Goal: Check status: Check status

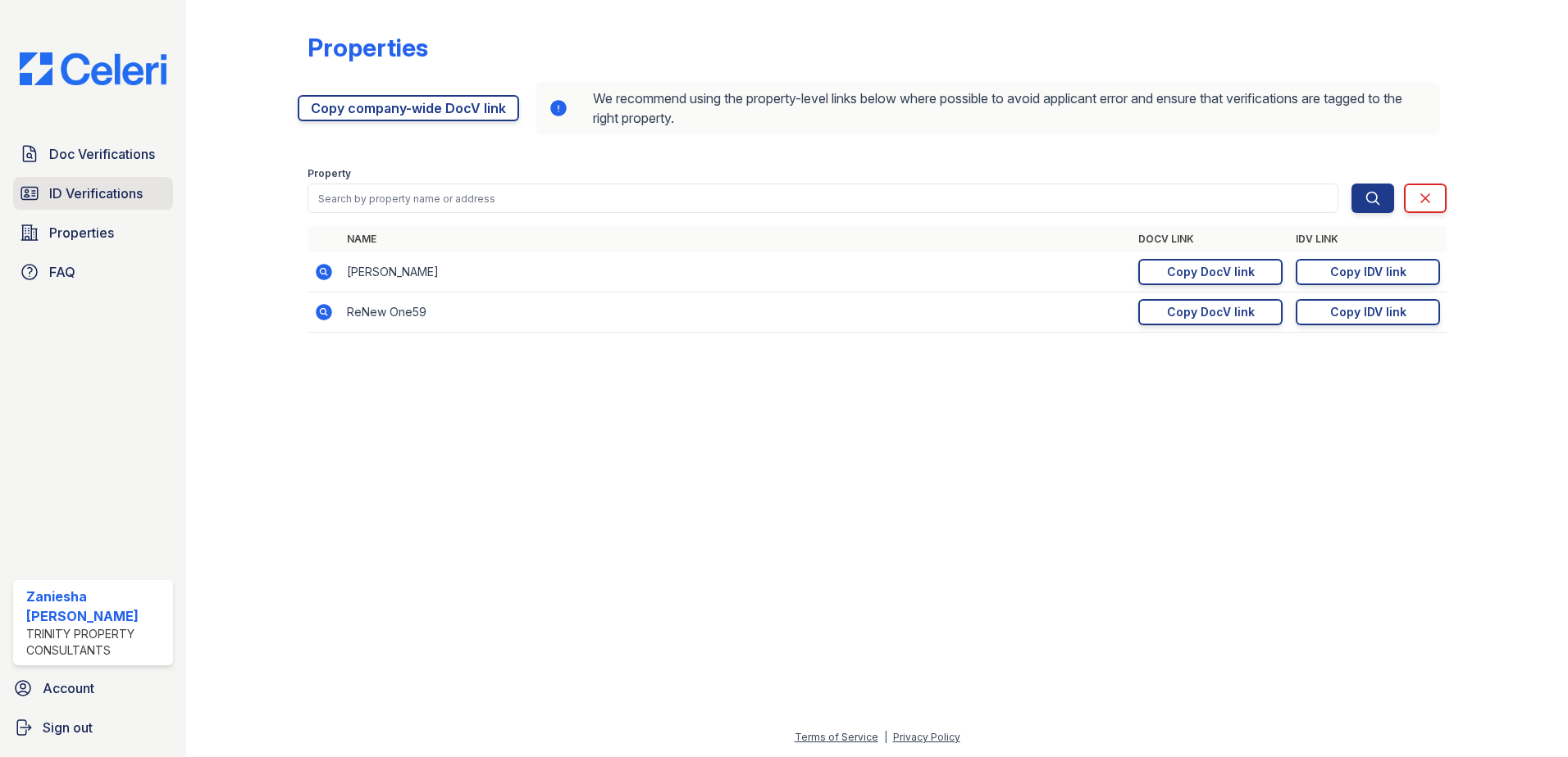
click at [109, 196] on span "ID Verifications" at bounding box center [96, 194] width 94 height 19
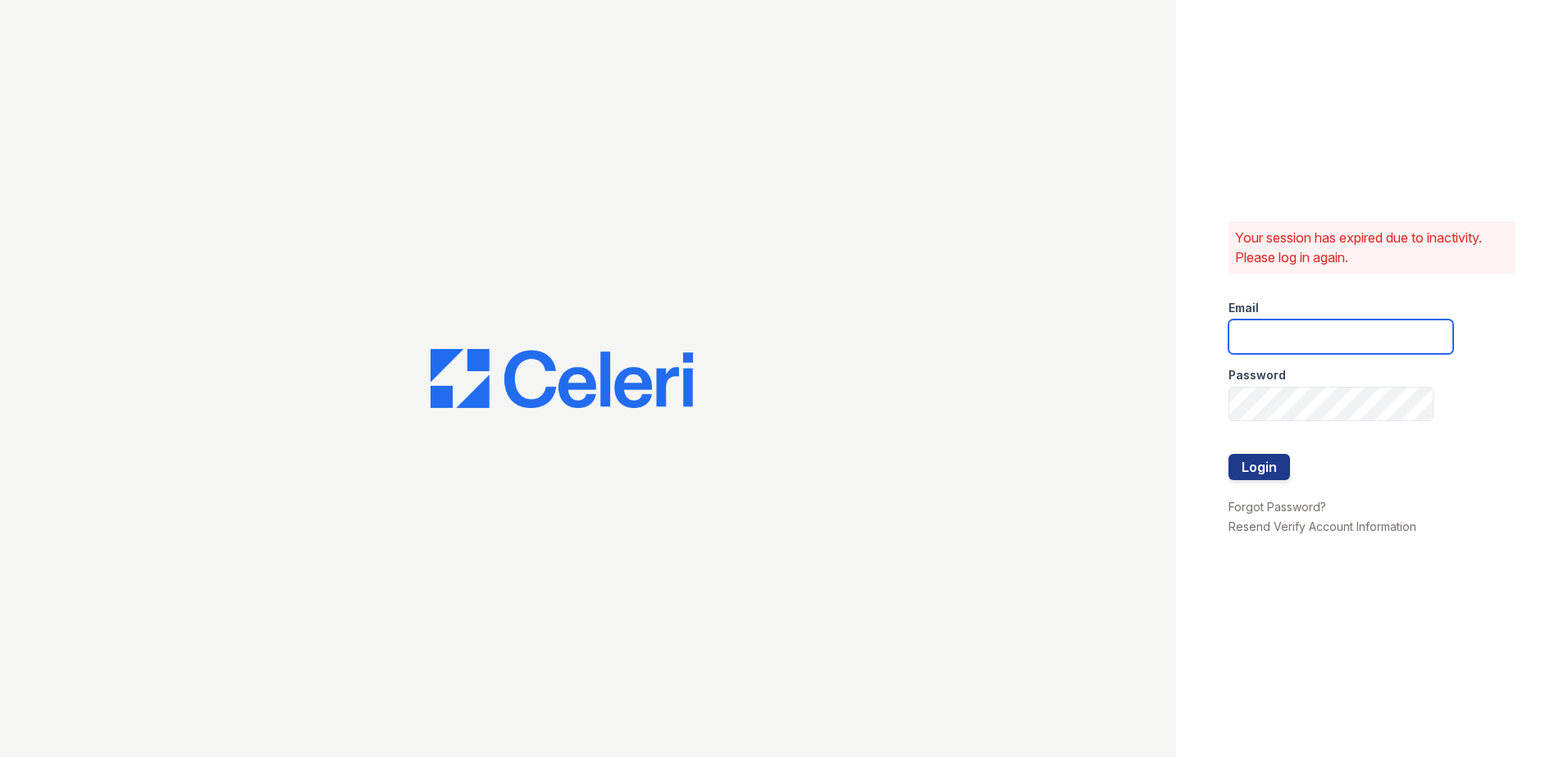
click at [1256, 338] on input "email" at bounding box center [1340, 337] width 225 height 35
type input "zwoods@trinity-pm.com"
click at [1271, 463] on button "Login" at bounding box center [1259, 467] width 62 height 26
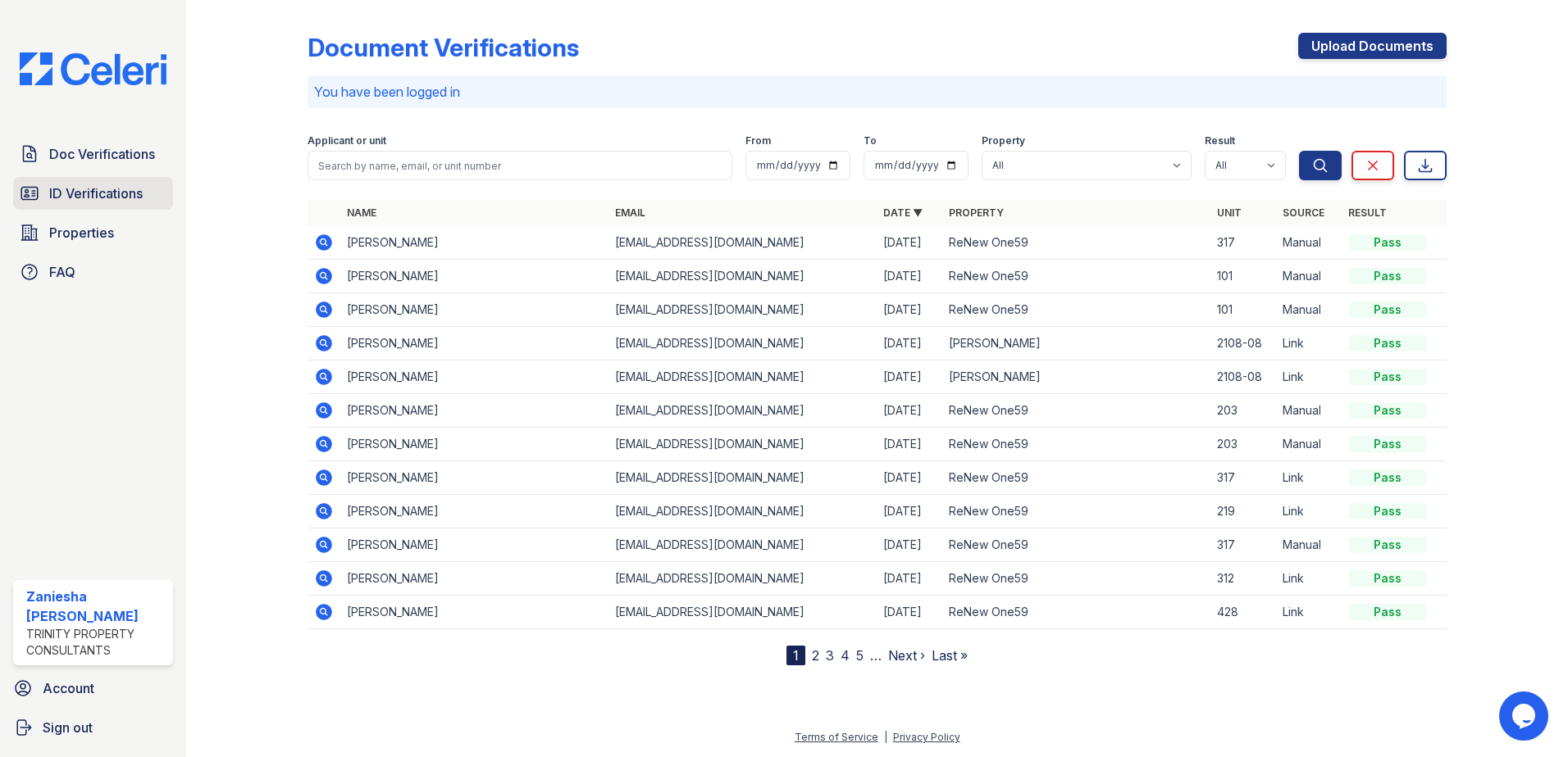
click at [92, 195] on span "ID Verifications" at bounding box center [96, 194] width 94 height 19
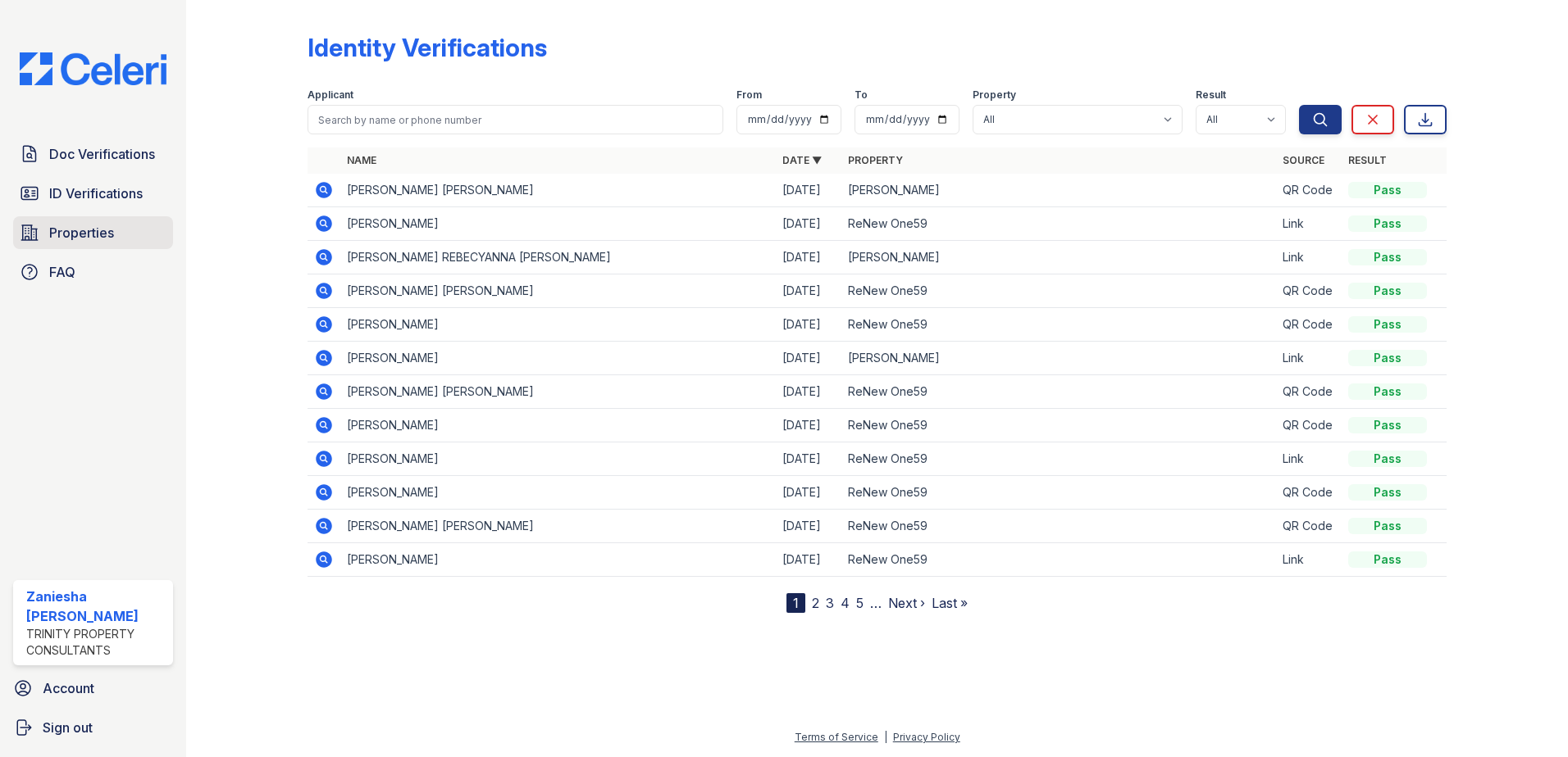
click at [102, 249] on link "Properties" at bounding box center [93, 233] width 160 height 33
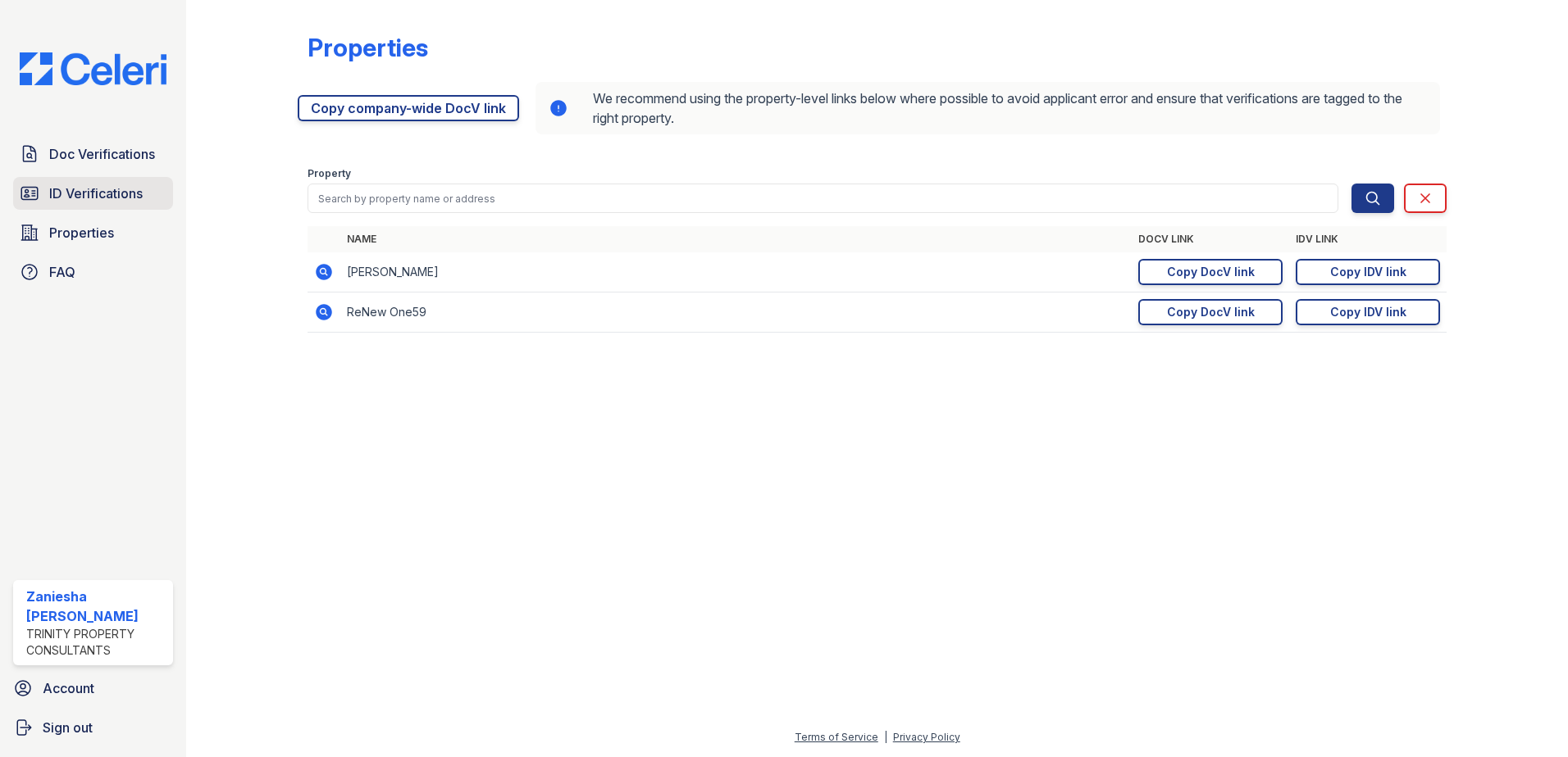
click at [87, 205] on link "ID Verifications" at bounding box center [93, 194] width 160 height 33
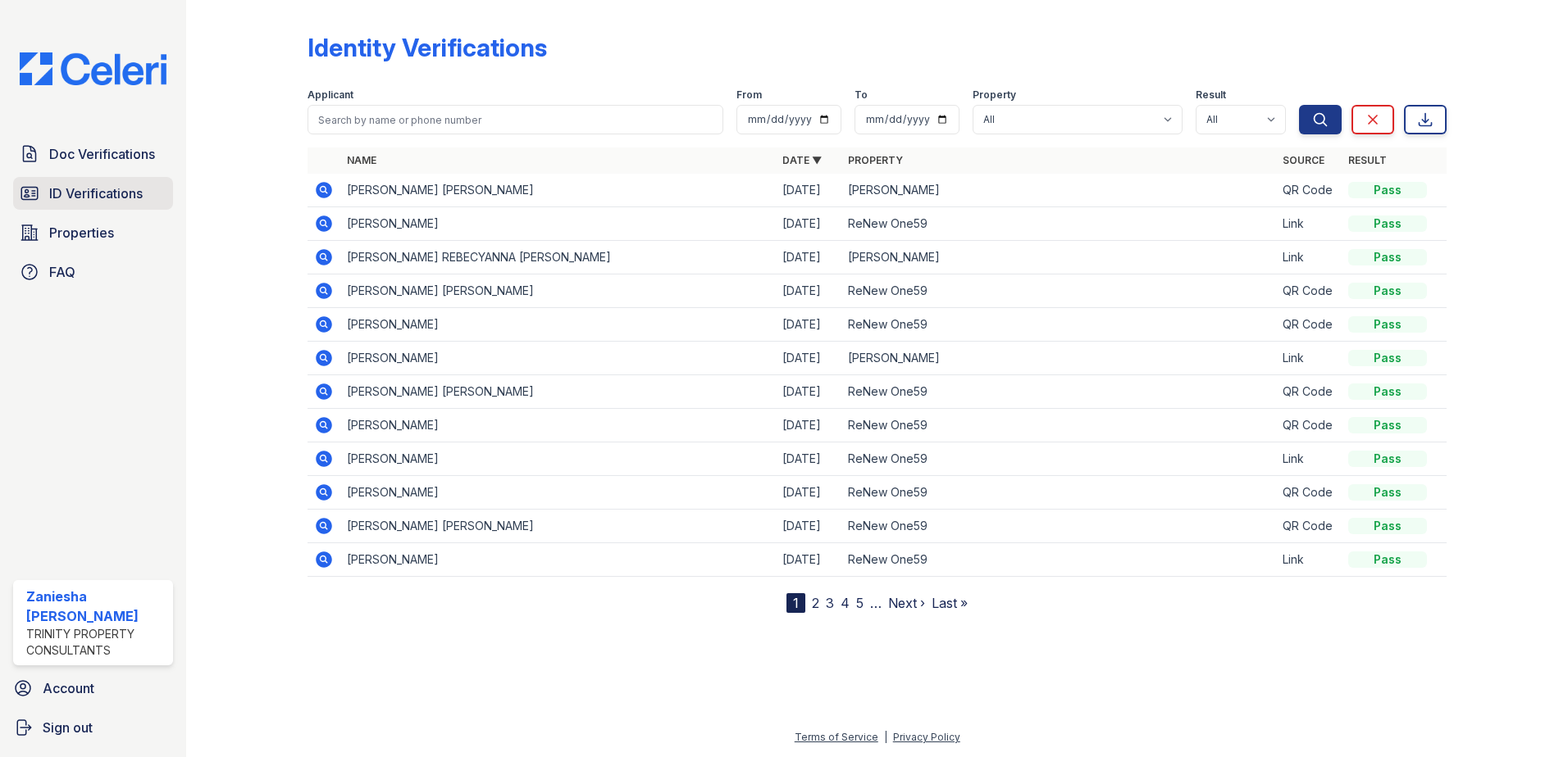
click at [56, 190] on span "ID Verifications" at bounding box center [96, 194] width 94 height 19
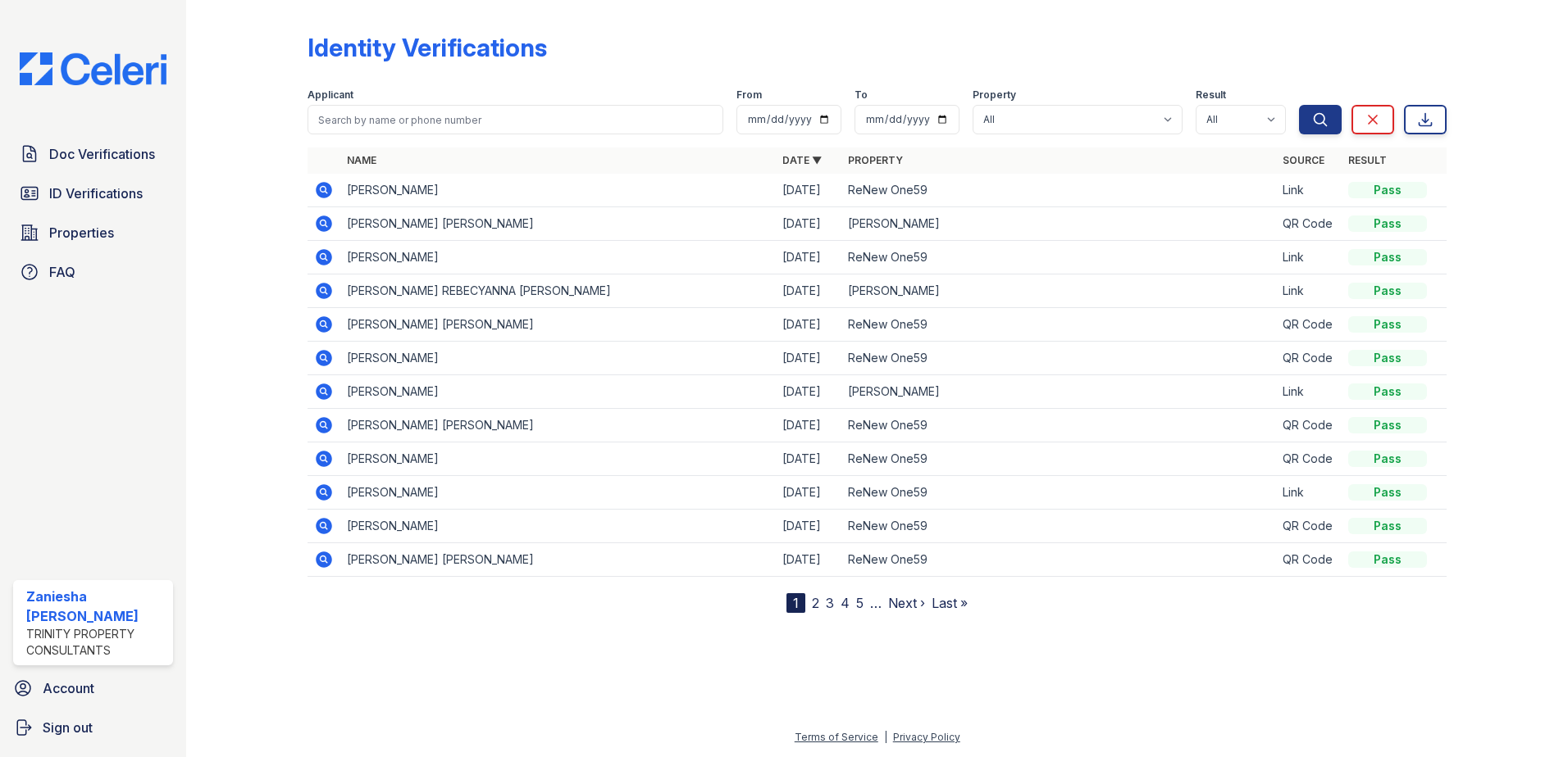
click at [322, 192] on icon at bounding box center [323, 190] width 19 height 19
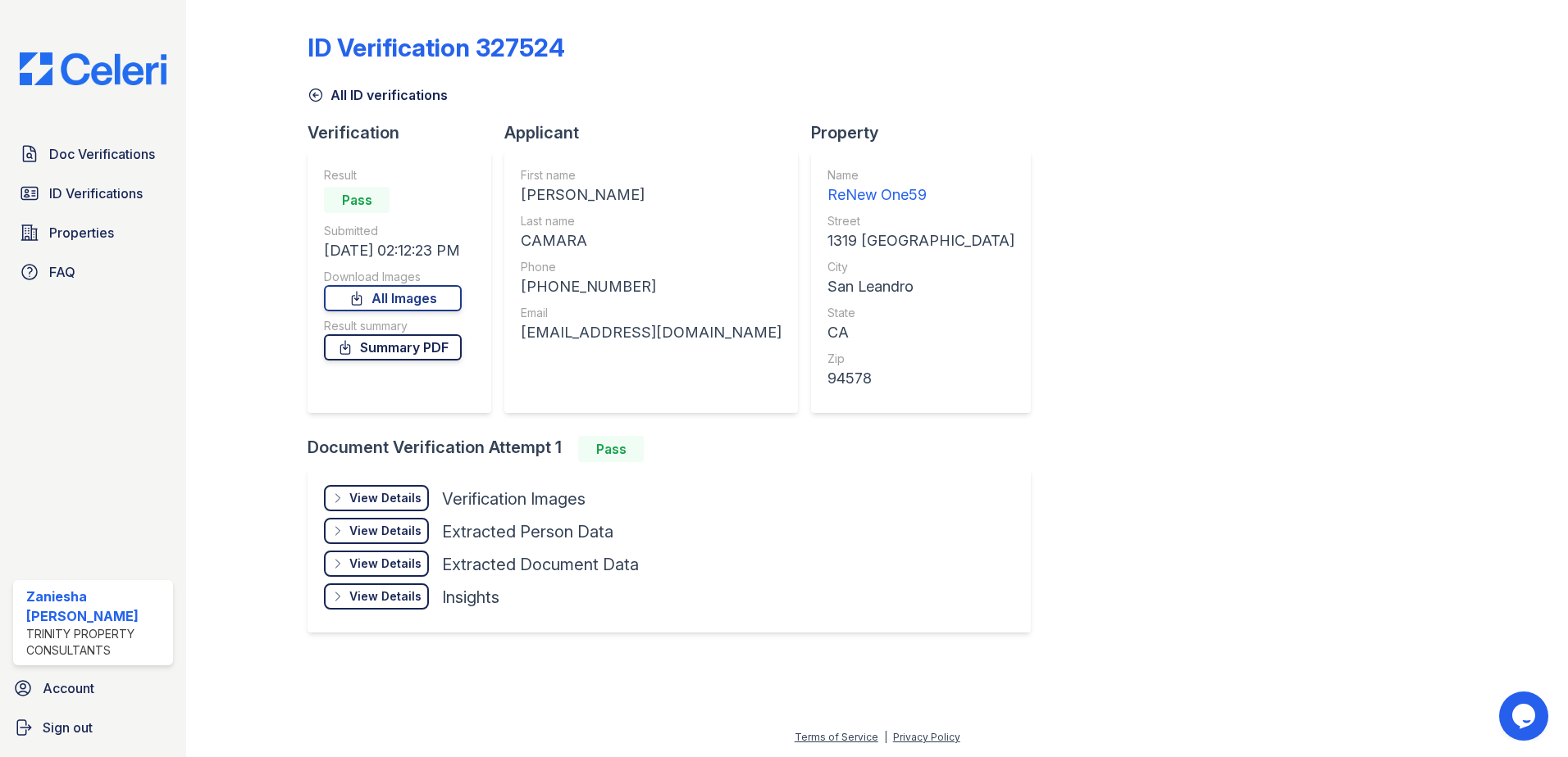
click at [410, 343] on link "Summary PDF" at bounding box center [392, 347] width 138 height 26
click at [415, 496] on div "View Details" at bounding box center [385, 498] width 73 height 16
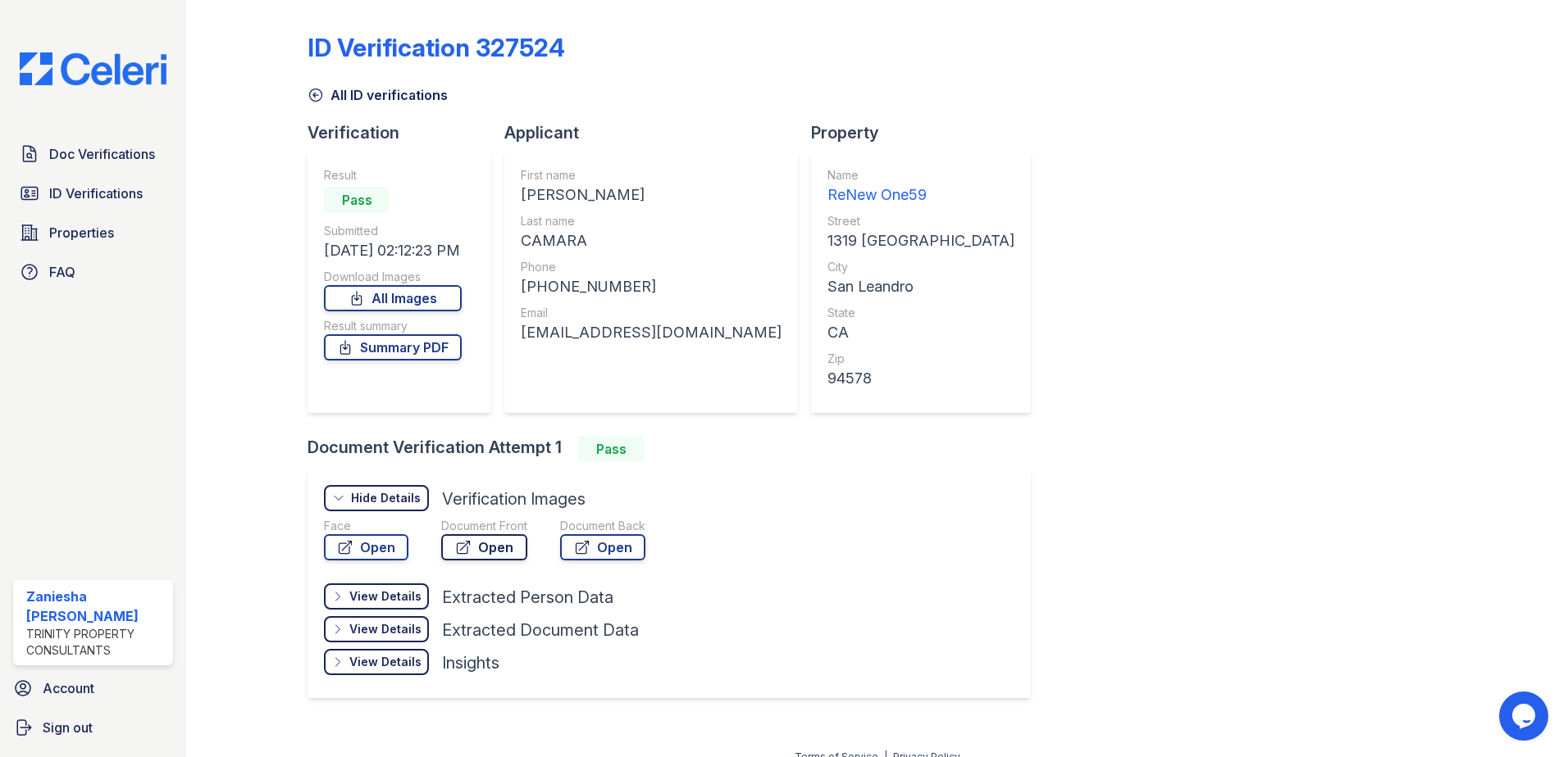
click at [497, 553] on link "Open" at bounding box center [484, 547] width 86 height 26
click at [345, 86] on link "All ID verifications" at bounding box center [378, 95] width 140 height 19
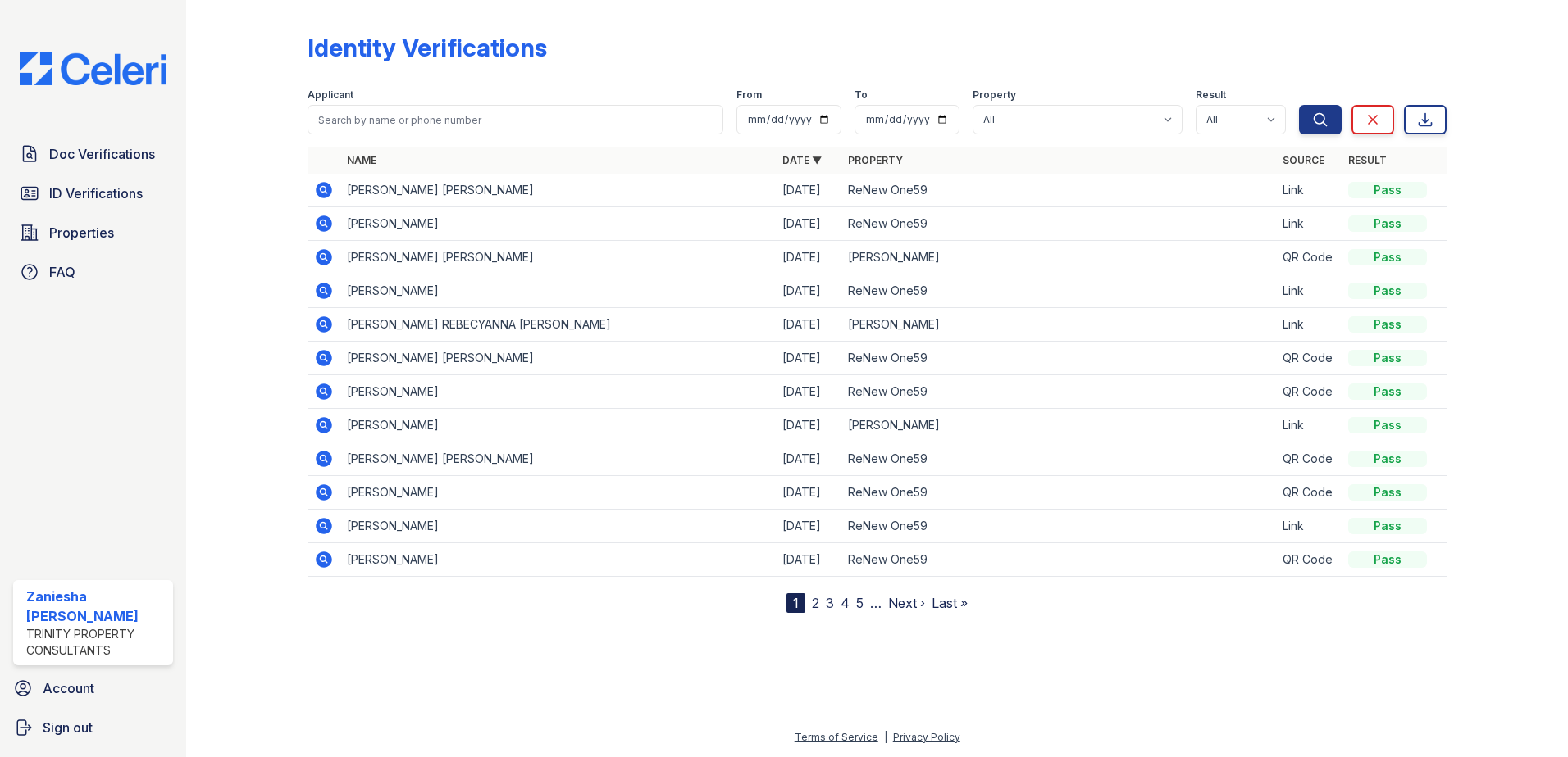
click at [334, 192] on td at bounding box center [324, 191] width 33 height 34
click at [326, 192] on icon at bounding box center [323, 190] width 19 height 19
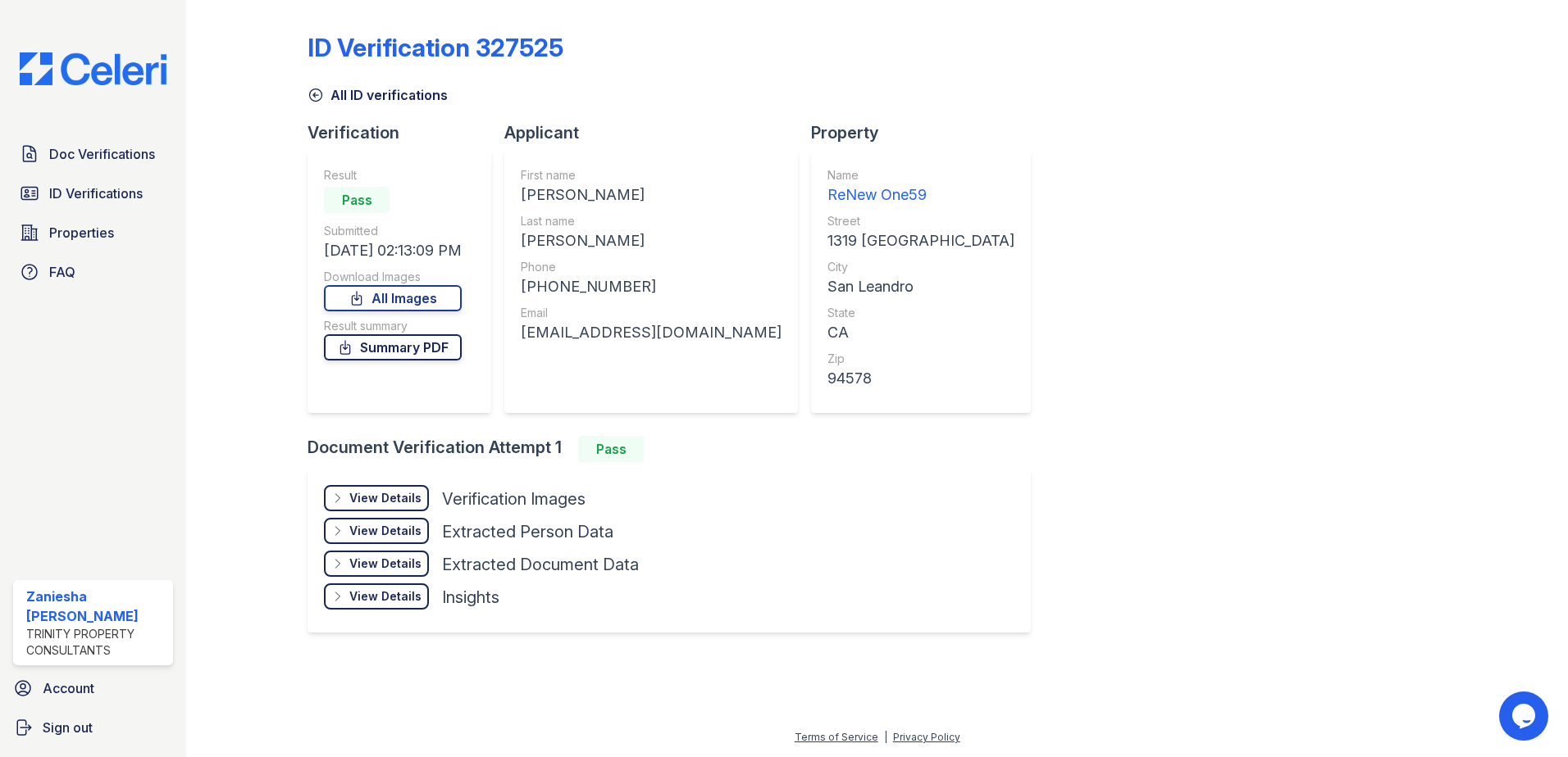
click at [431, 352] on link "Summary PDF" at bounding box center [392, 347] width 138 height 26
click at [390, 495] on div "View Details" at bounding box center [385, 498] width 73 height 16
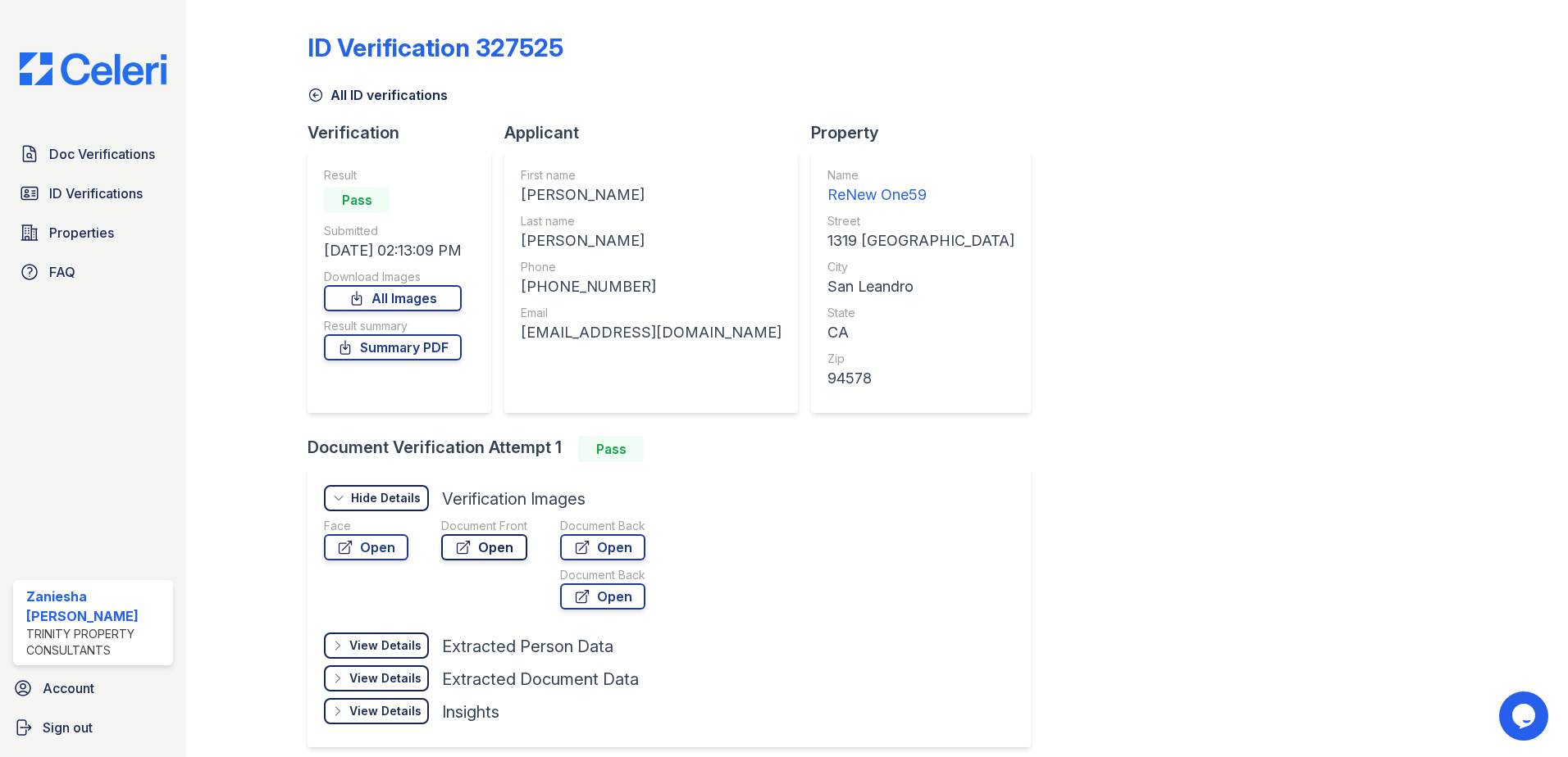
click at [493, 545] on link "Open" at bounding box center [484, 547] width 86 height 26
